Goal: Transaction & Acquisition: Purchase product/service

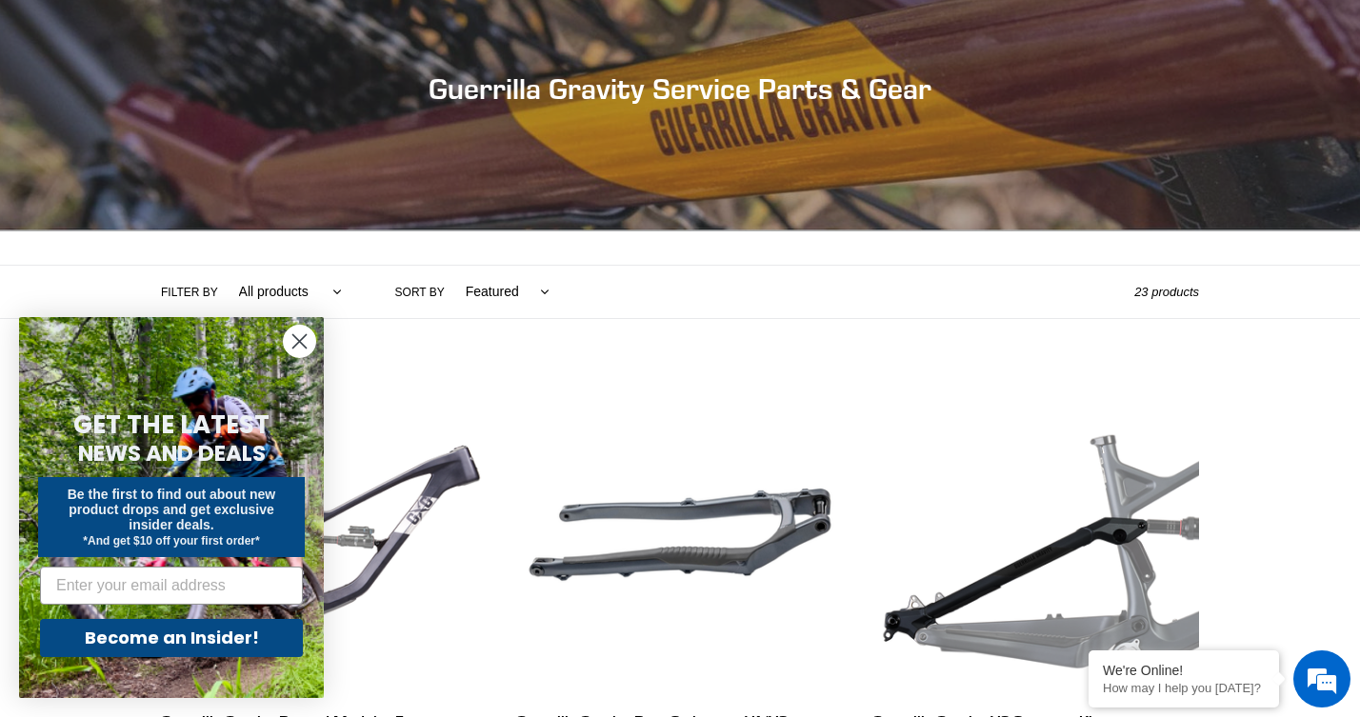
scroll to position [195, 0]
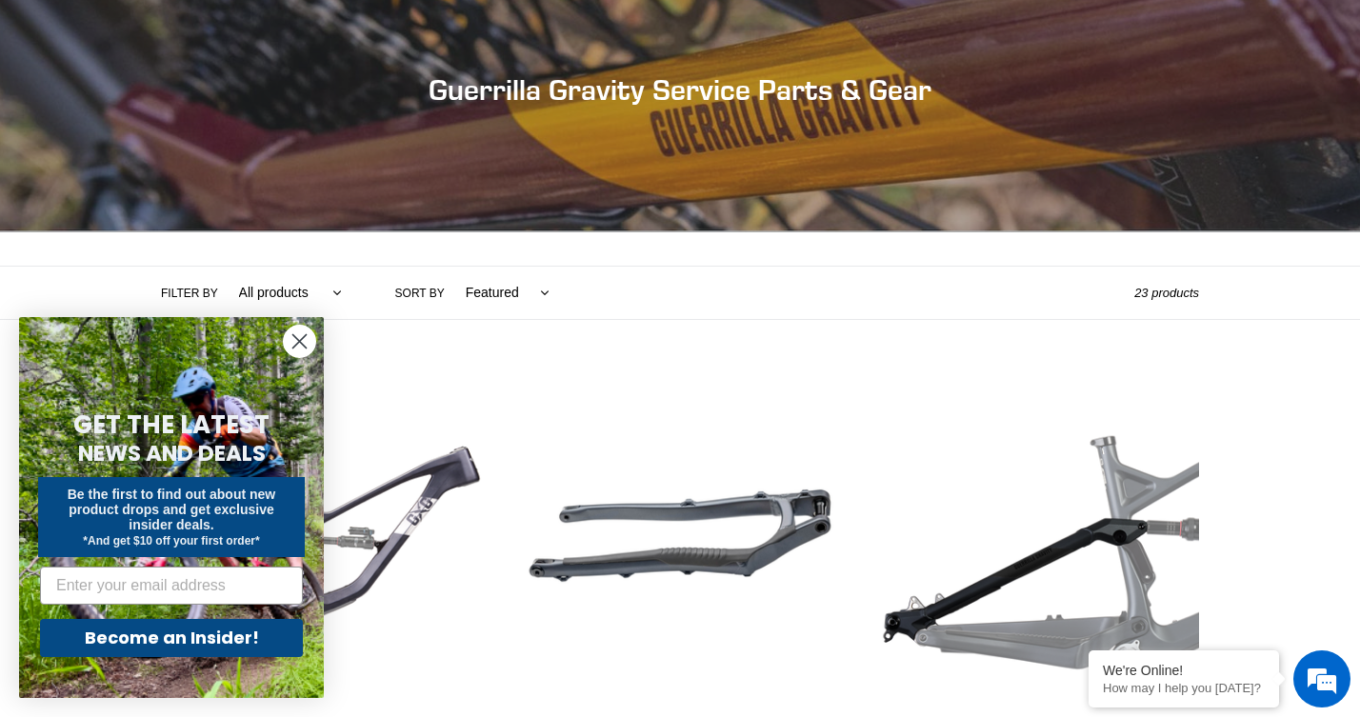
click at [301, 344] on icon "Close dialog" at bounding box center [299, 341] width 13 height 13
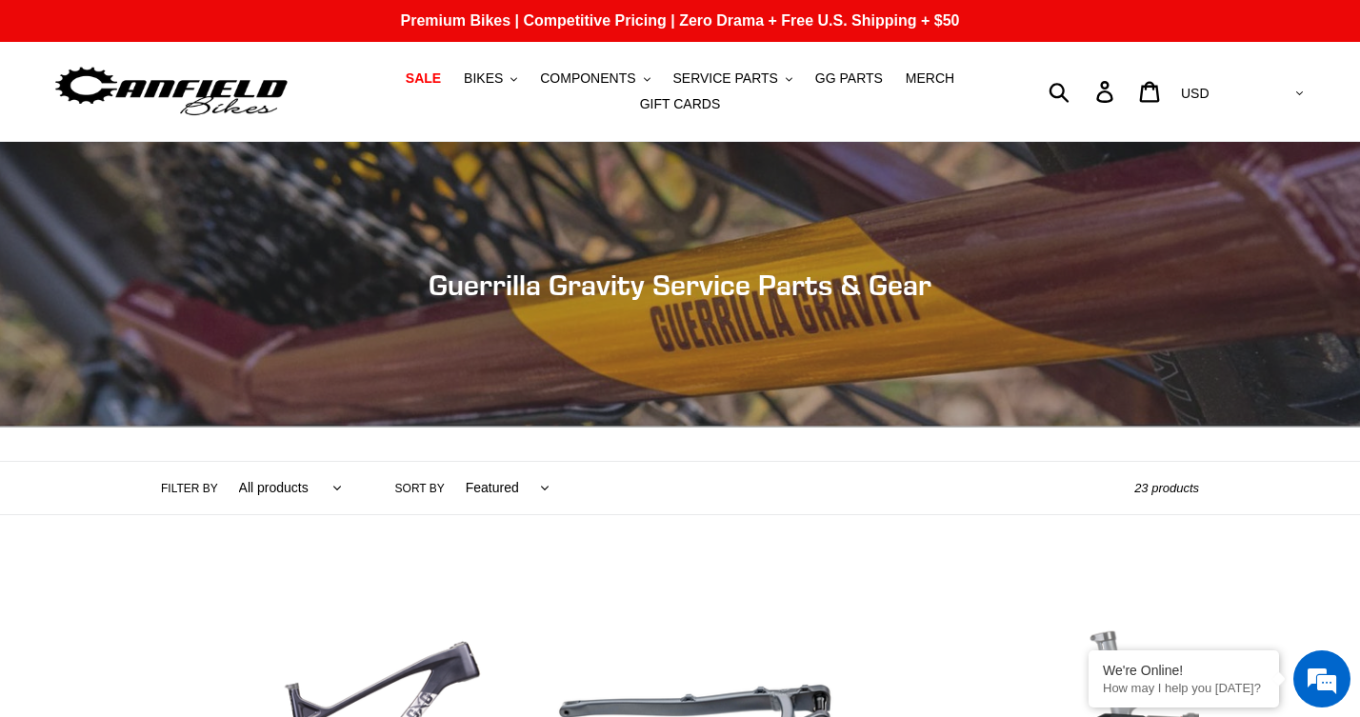
scroll to position [0, 0]
click at [595, 81] on span "COMPONENTS" at bounding box center [587, 78] width 95 height 16
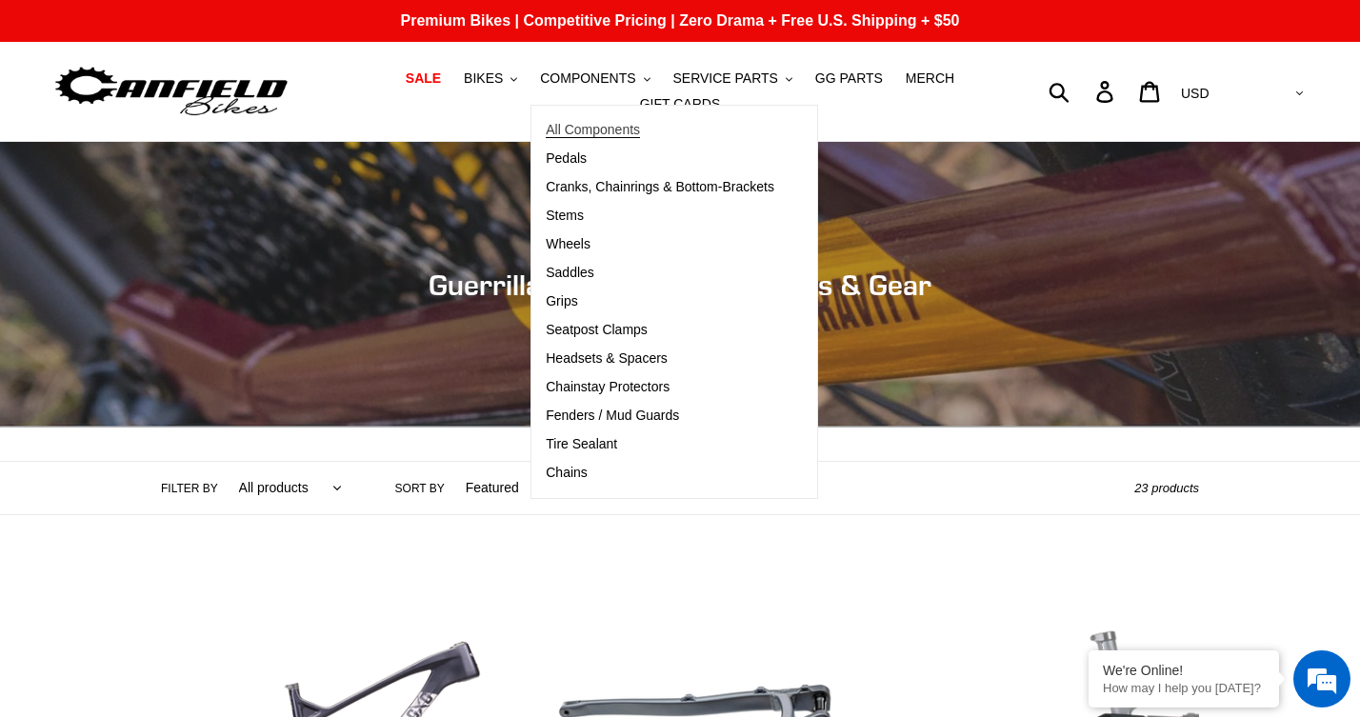
click at [594, 128] on span "All Components" at bounding box center [593, 130] width 94 height 16
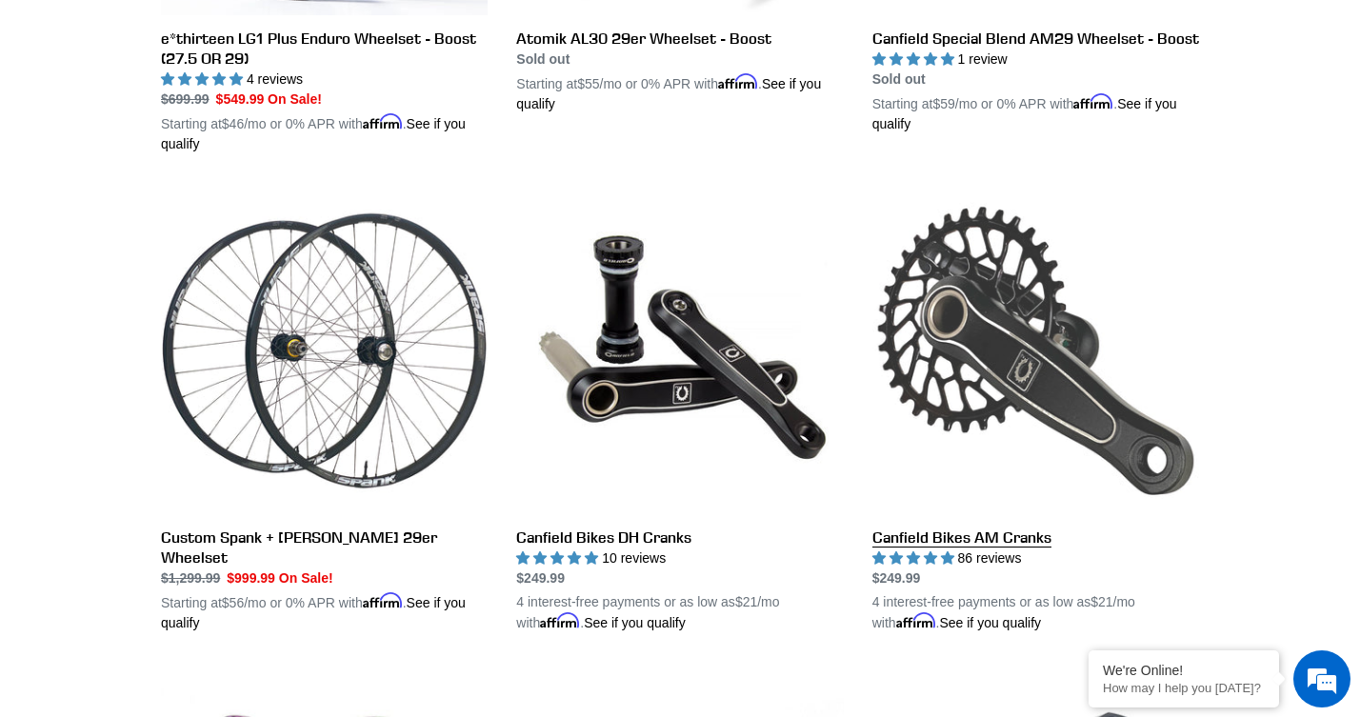
scroll to position [879, 0]
click at [1015, 559] on link "Canfield Bikes AM Cranks" at bounding box center [1036, 411] width 327 height 446
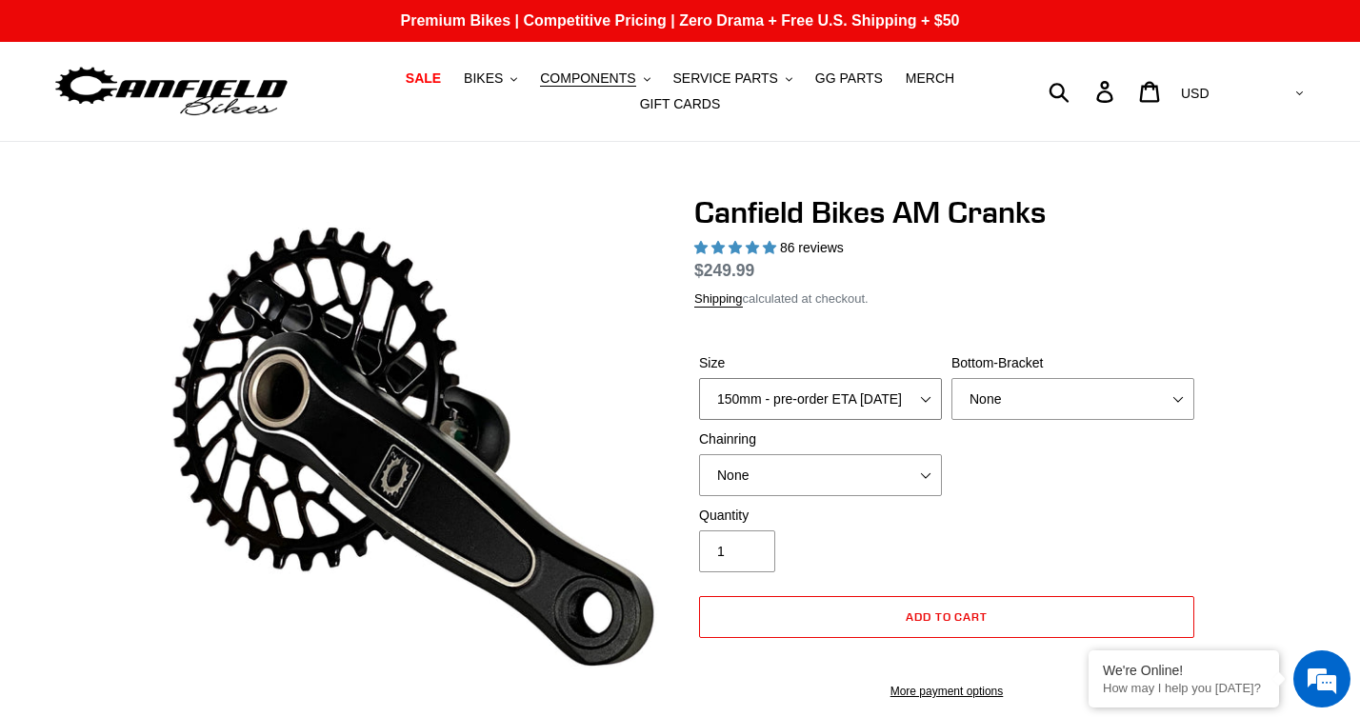
select select "highest-rating"
select select "160mm - pre-order ETA 9/30/25"
select select "BSA Threaded 68/73mm"
